Goal: Information Seeking & Learning: Learn about a topic

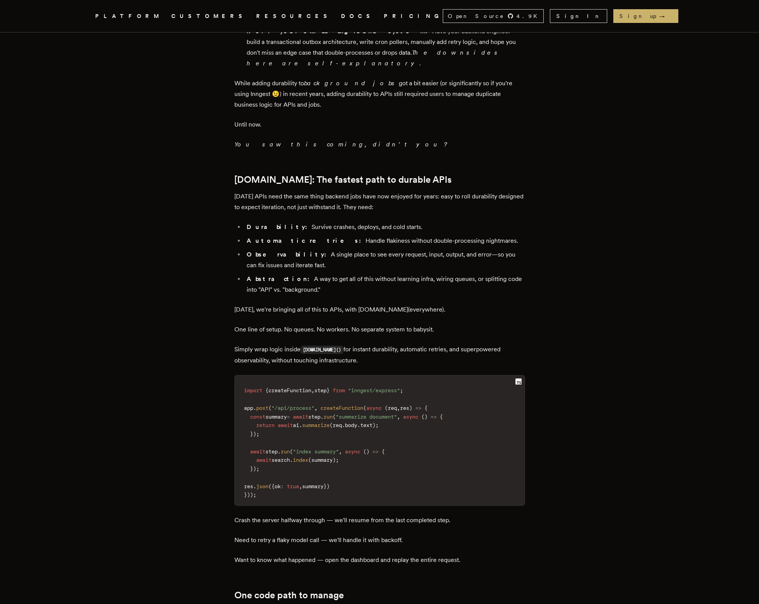
scroll to position [735, 0]
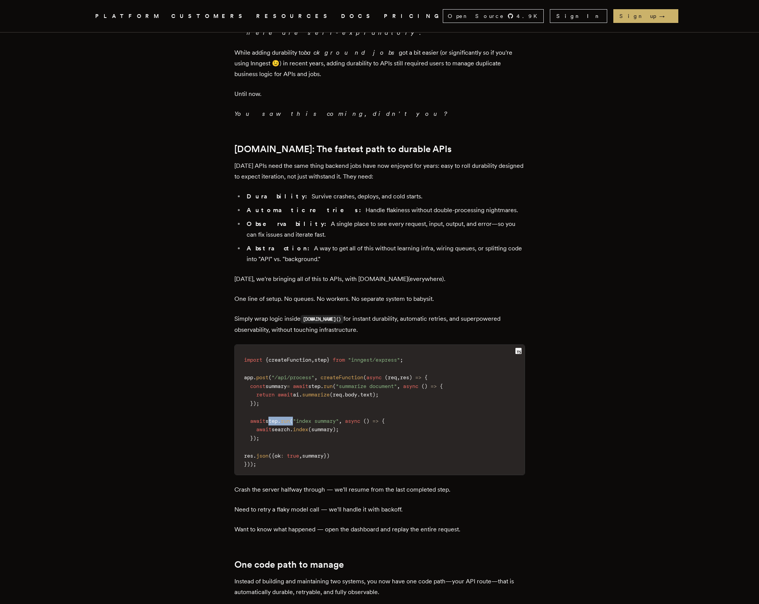
drag, startPoint x: 274, startPoint y: 367, endPoint x: 301, endPoint y: 364, distance: 26.6
click at [301, 364] on code "import { createFunction , step } from "inngest/express" ; app . post ( "/api/pr…" at bounding box center [380, 412] width 290 height 125
copy code "step . run ("
click at [527, 404] on main "Introducing [DOMAIN_NAME] Everywhere: Build Unbreakable APIs [PERSON_NAME] · [D…" at bounding box center [380, 178] width 306 height 1731
click at [348, 505] on p "Need to retry a flaky model call — we'll handle it with backoff." at bounding box center [379, 510] width 291 height 11
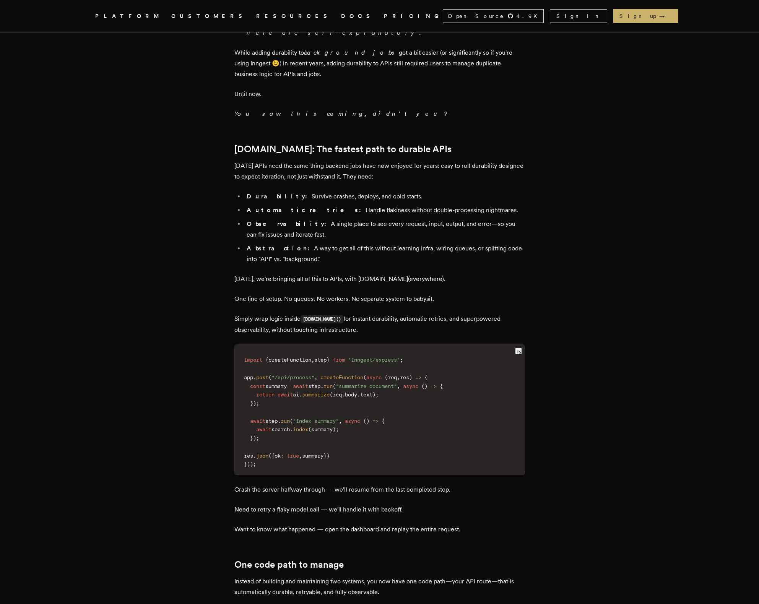
click at [282, 274] on p "[DATE], we're bringing all of this to APIs, with [DOMAIN_NAME](everywhere)." at bounding box center [379, 279] width 291 height 11
click at [393, 274] on p "[DATE], we're bringing all of this to APIs, with [DOMAIN_NAME](everywhere)." at bounding box center [379, 279] width 291 height 11
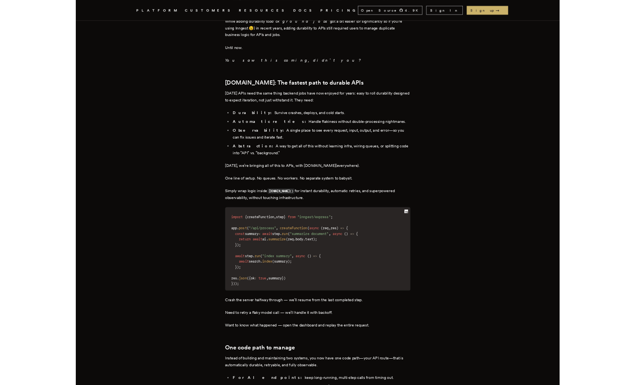
scroll to position [759, 0]
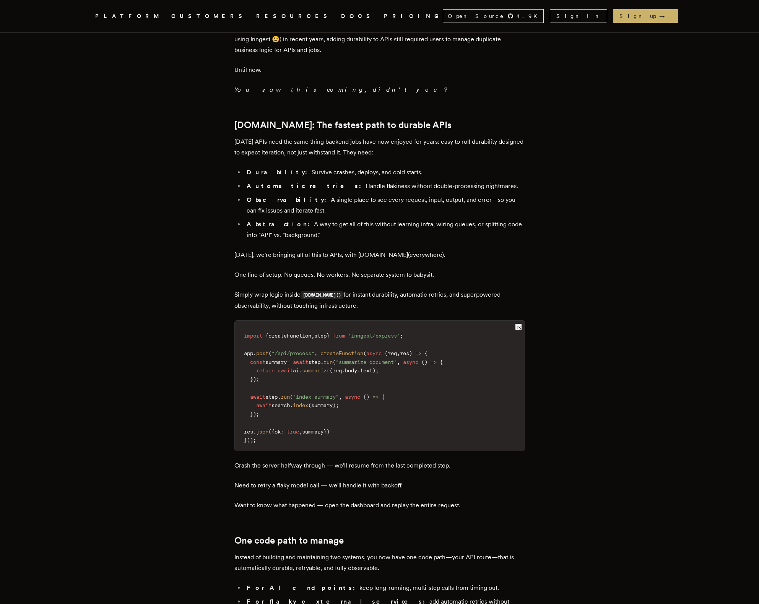
click at [569, 263] on article "Introducing [DOMAIN_NAME] Everywhere: Build Unbreakable APIs [PERSON_NAME] · [D…" at bounding box center [379, 154] width 551 height 1731
click at [383, 256] on div "TLDR: We're bringing one-step durability to APIs. Add a single line of code to …" at bounding box center [379, 214] width 291 height 1313
click at [376, 348] on code "import { createFunction , step } from "inngest/express" ; app . post ( "/api/pr…" at bounding box center [380, 388] width 290 height 125
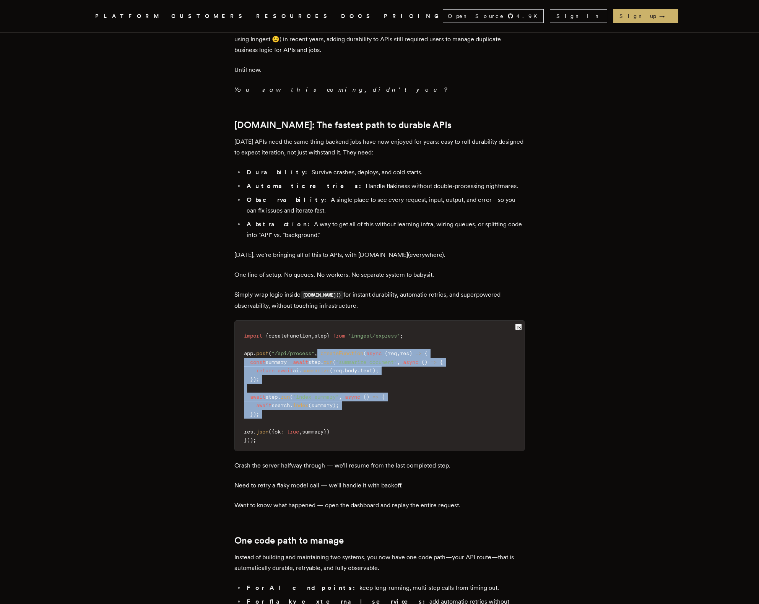
drag, startPoint x: 326, startPoint y: 323, endPoint x: 334, endPoint y: 363, distance: 41.0
click at [334, 363] on code "import { createFunction , step } from "inngest/express" ; app . post ( "/api/pr…" at bounding box center [380, 388] width 290 height 125
click at [379, 394] on span "=>" at bounding box center [376, 397] width 6 height 6
